Goal: Transaction & Acquisition: Purchase product/service

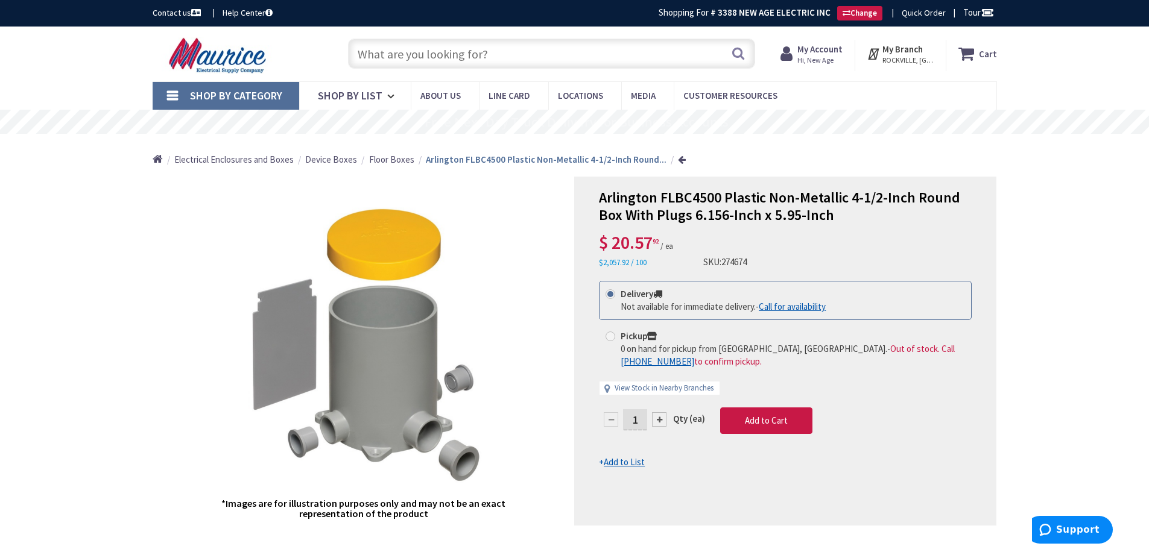
click at [464, 43] on input "text" at bounding box center [551, 54] width 407 height 30
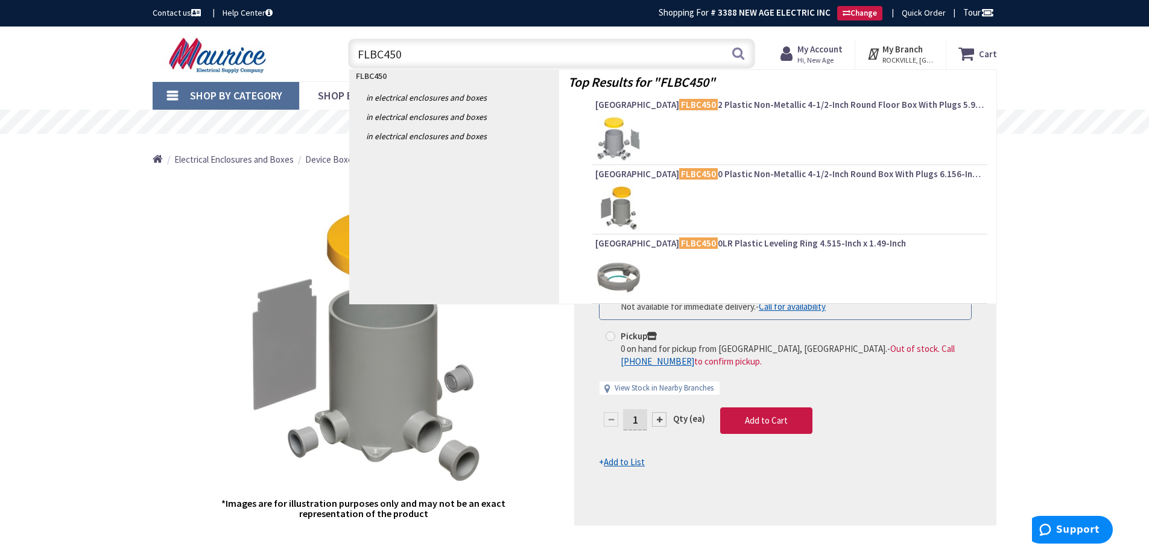
type input "FLBC4502"
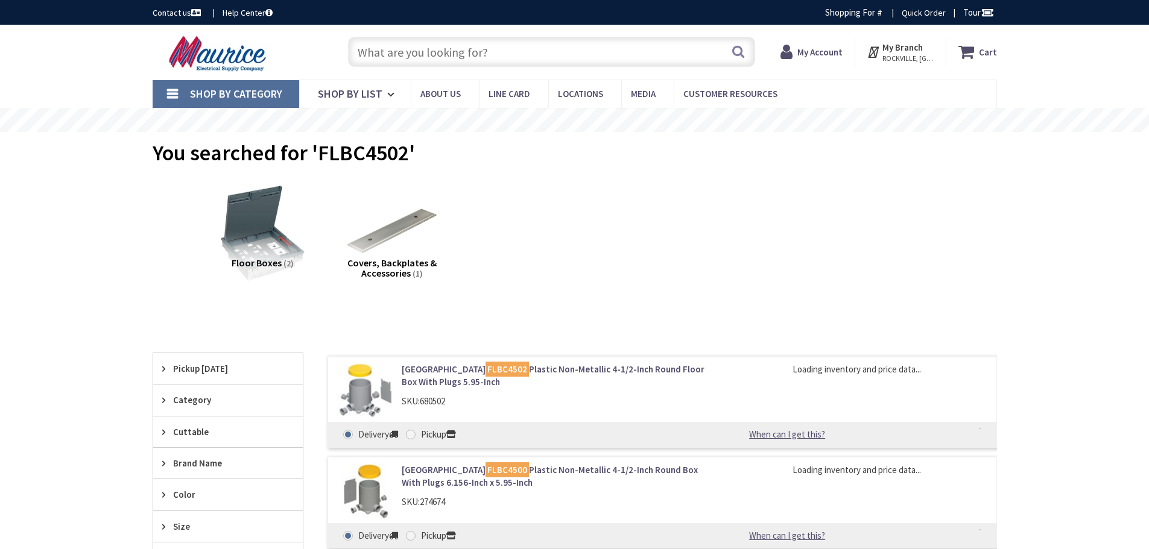
type input "[STREET_ADDRESS][MEDICAL_DATA]"
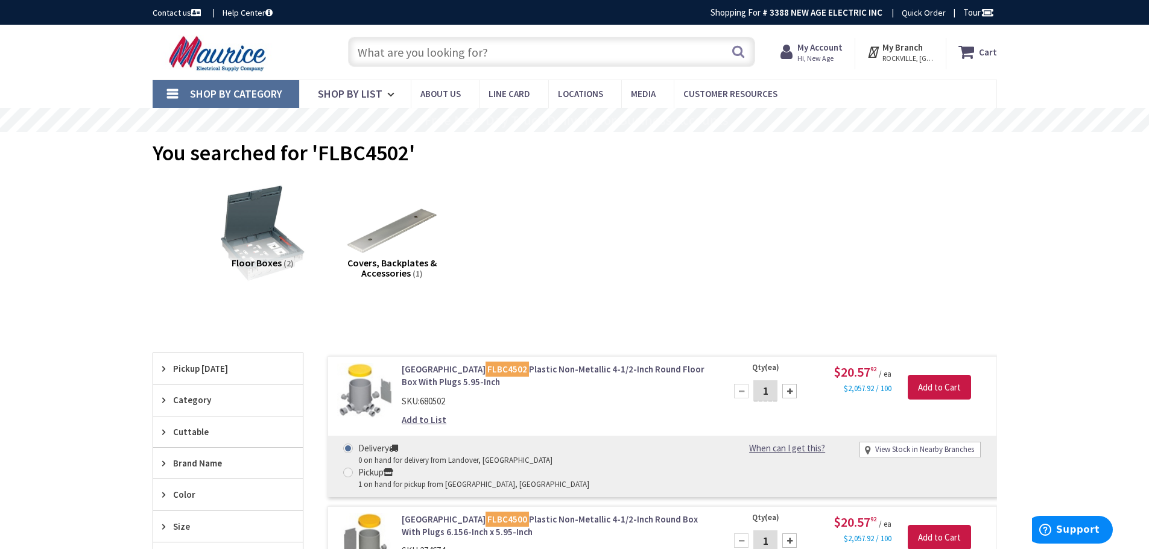
click at [537, 367] on link "Arlington FLBC4502 Plastic Non-Metallic 4-1/2-Inch Round Floor Box With Plugs 5…" at bounding box center [555, 376] width 307 height 26
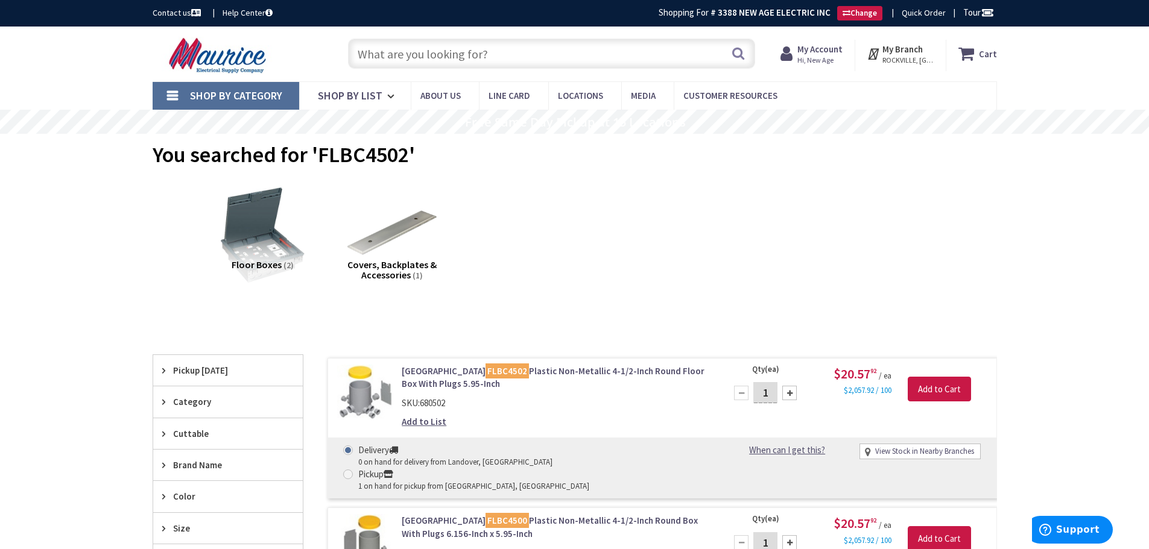
click at [522, 370] on link "Arlington FLBC4502 Plastic Non-Metallic 4-1/2-Inch Round Floor Box With Plugs 5…" at bounding box center [555, 378] width 307 height 26
